Goal: Navigation & Orientation: Find specific page/section

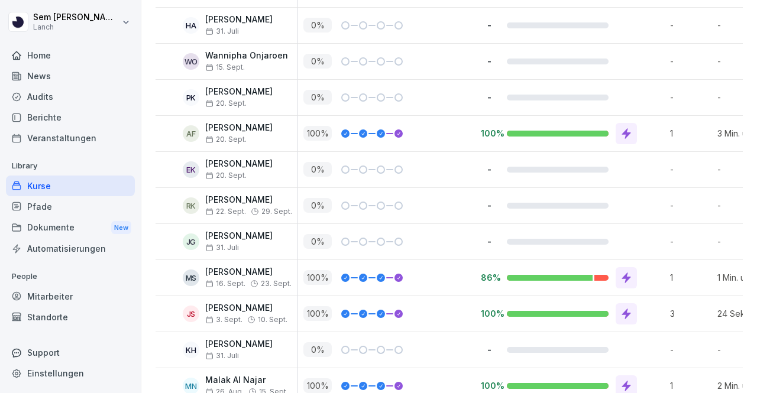
scroll to position [473, 0]
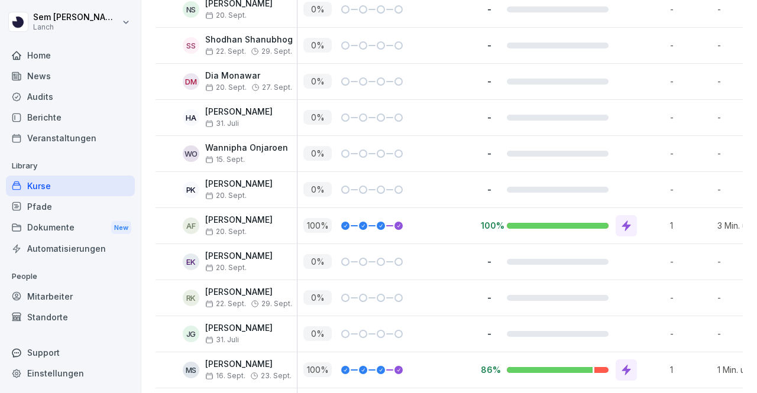
click at [121, 11] on html "Sem Schröder Lanch Home News Audits Berichte Veranstaltungen Library Kurse Pfad…" at bounding box center [378, 196] width 757 height 393
click at [73, 184] on div "Kurse" at bounding box center [70, 186] width 129 height 21
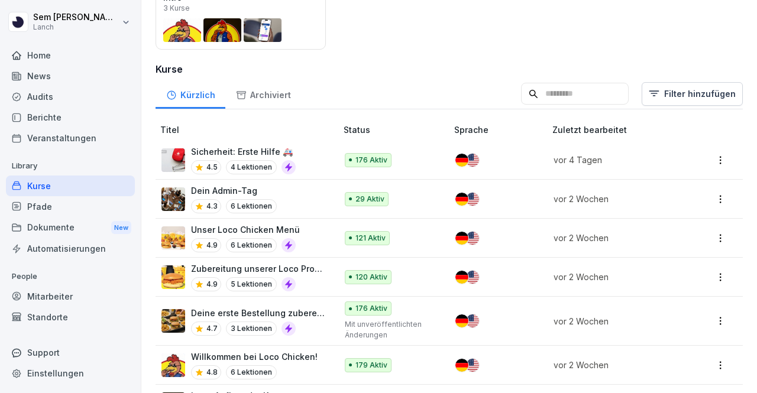
scroll to position [118, 0]
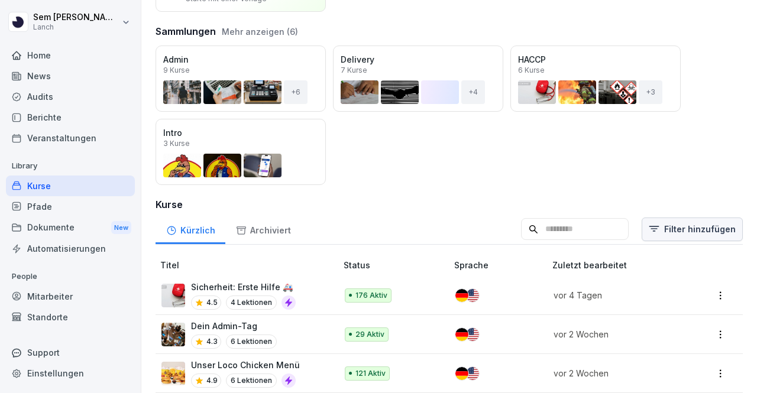
click at [695, 237] on html "Sem Schröder Lanch Home News Audits Berichte Veranstaltungen Library Kurse Pfad…" at bounding box center [378, 196] width 757 height 393
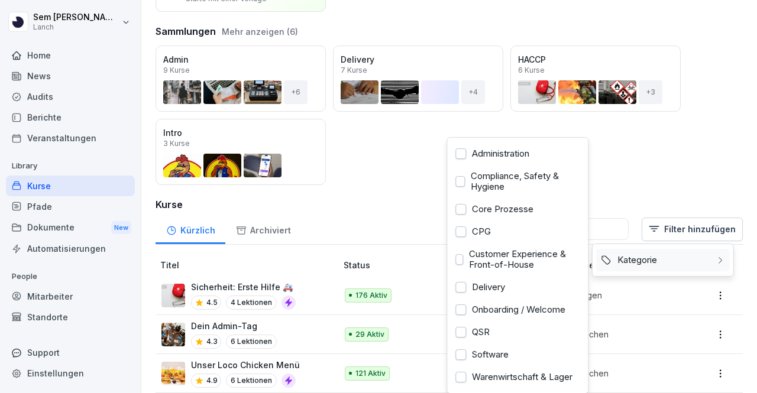
drag, startPoint x: 689, startPoint y: 259, endPoint x: 697, endPoint y: 260, distance: 8.5
click at [689, 259] on div "Kategorie" at bounding box center [663, 260] width 134 height 22
click at [482, 341] on div "QSR" at bounding box center [518, 332] width 134 height 22
click at [718, 134] on html "Sem Schröder Lanch Home News Audits Berichte Veranstaltungen Library Kurse Pfad…" at bounding box center [378, 196] width 757 height 393
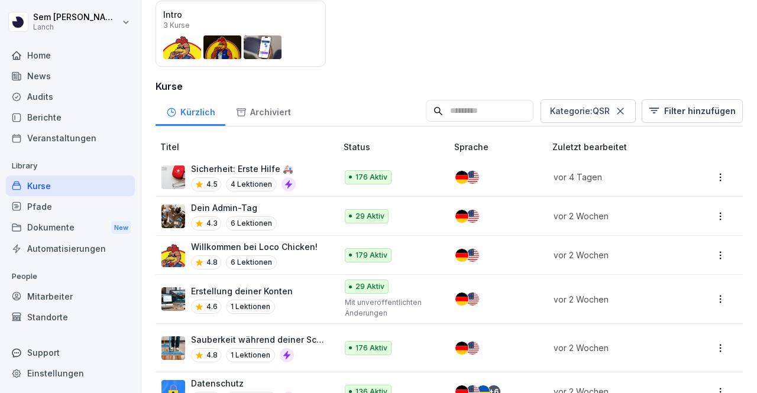
scroll to position [355, 0]
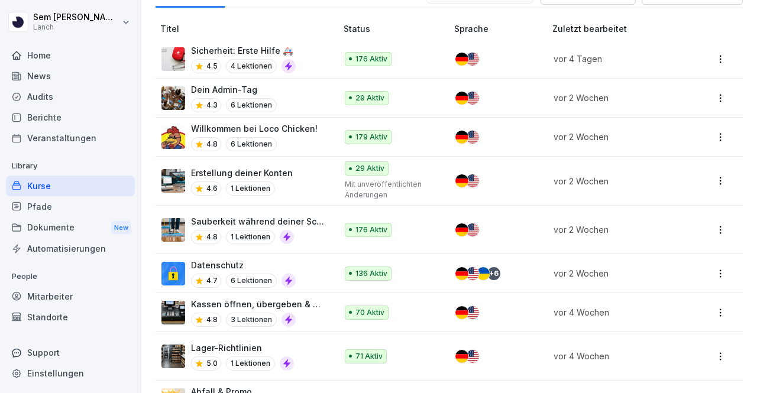
click at [298, 42] on td "Sicherheit: Erste Hilfe 🚑 4.5 4 Lektionen" at bounding box center [247, 59] width 183 height 39
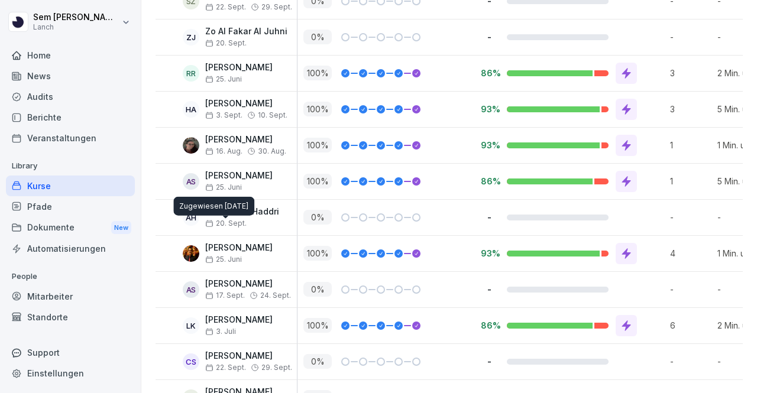
scroll to position [4851, 0]
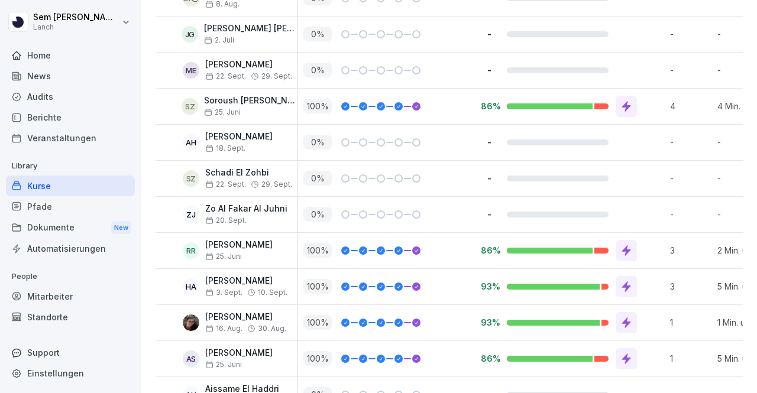
click at [70, 324] on div "Standorte" at bounding box center [70, 317] width 129 height 21
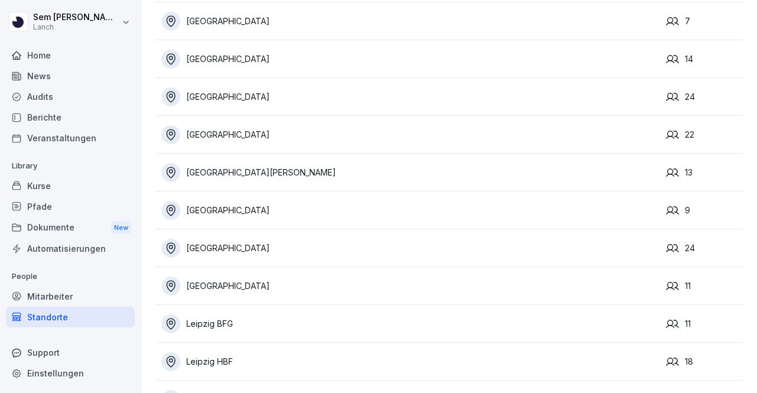
scroll to position [177, 0]
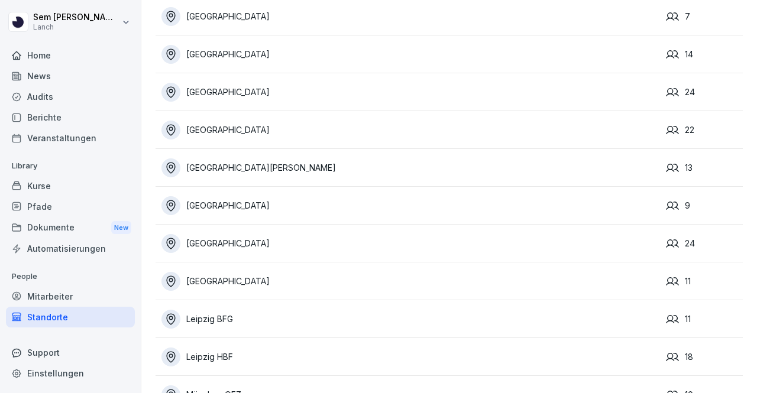
click at [266, 87] on div "[GEOGRAPHIC_DATA]" at bounding box center [411, 92] width 499 height 19
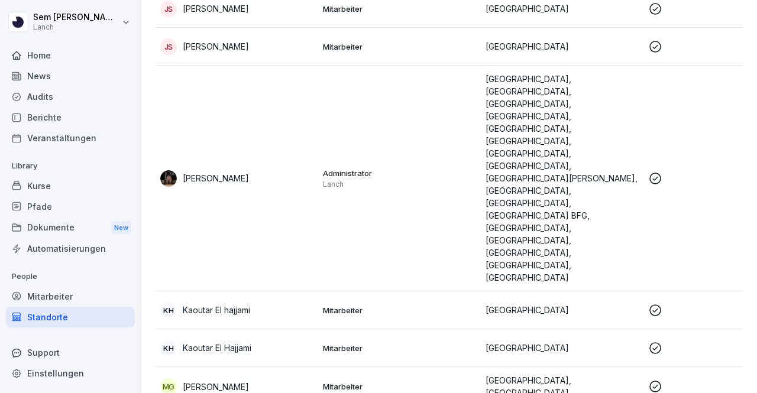
scroll to position [826, 0]
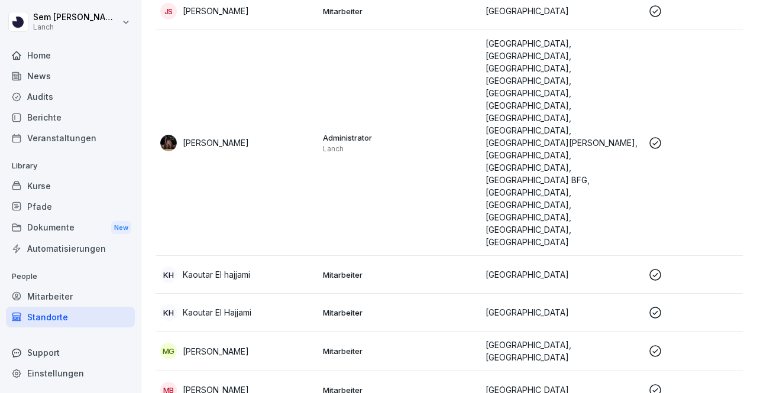
click at [70, 113] on div "Berichte" at bounding box center [70, 117] width 129 height 21
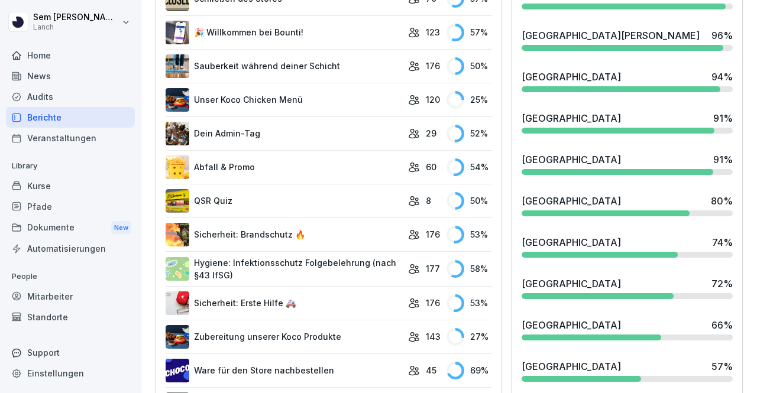
scroll to position [309, 0]
